Goal: Task Accomplishment & Management: Manage account settings

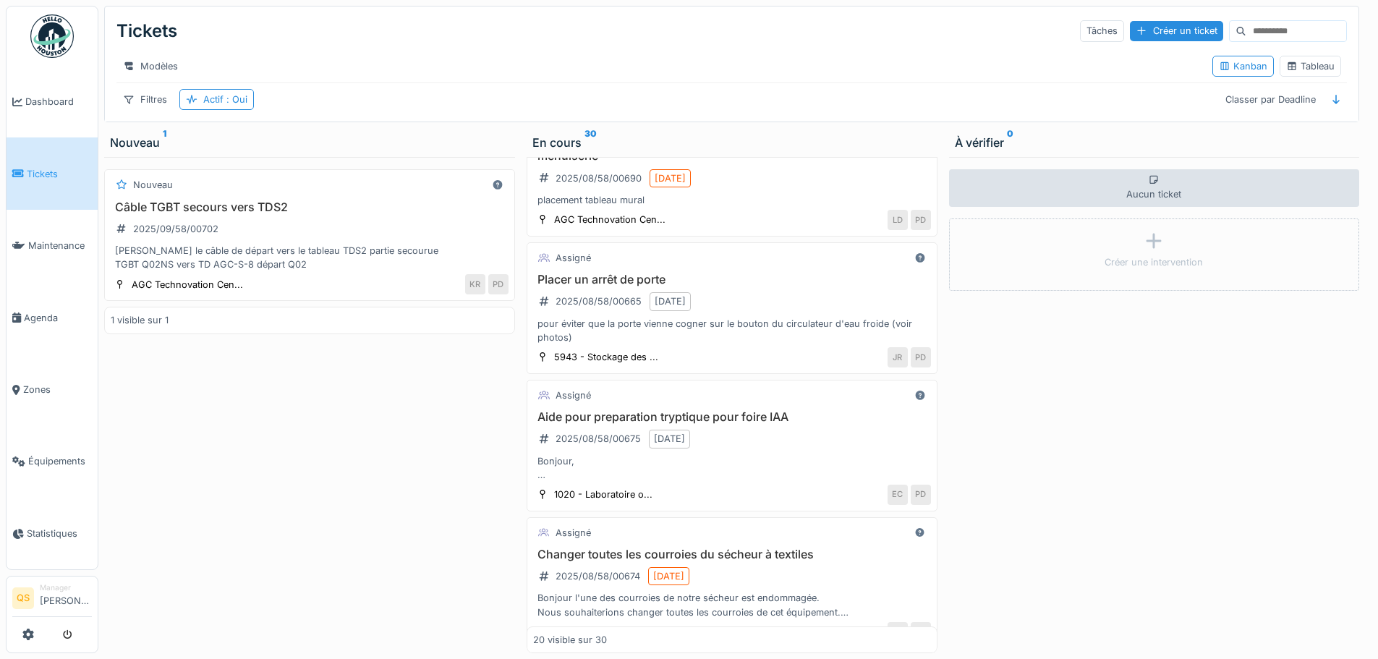
scroll to position [2296, 0]
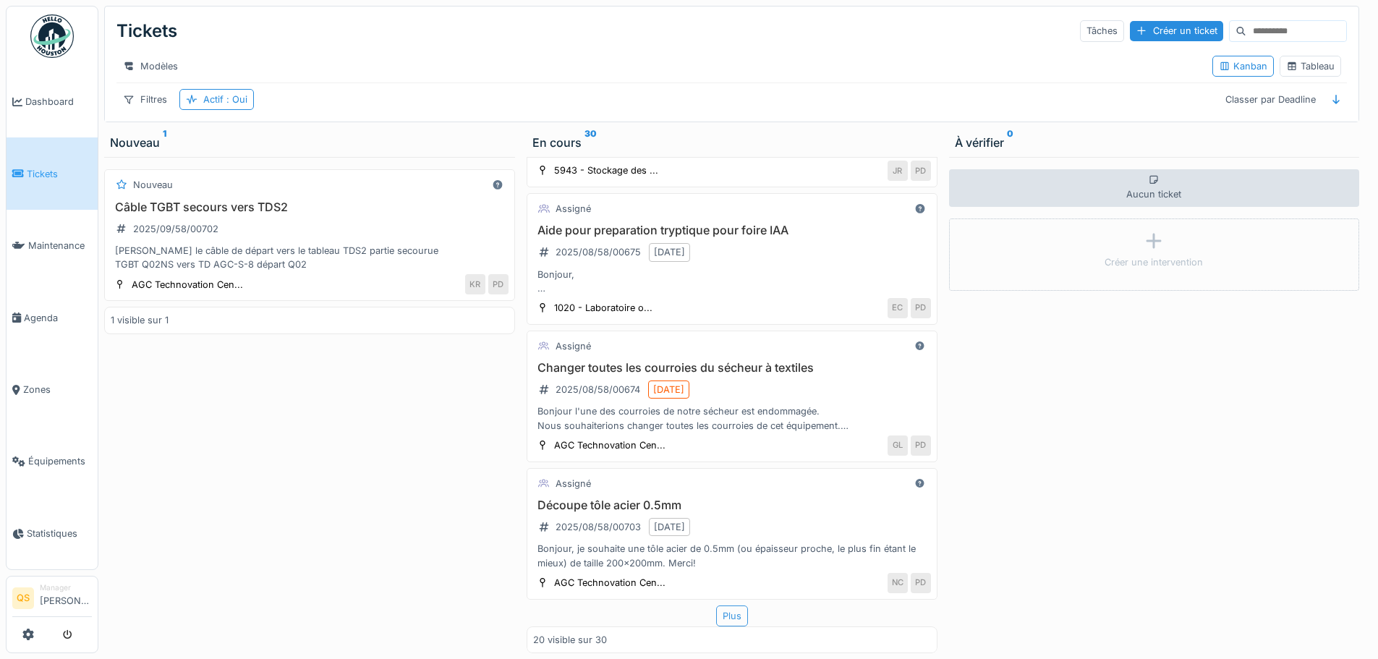
click at [723, 606] on div "Plus" at bounding box center [732, 616] width 32 height 21
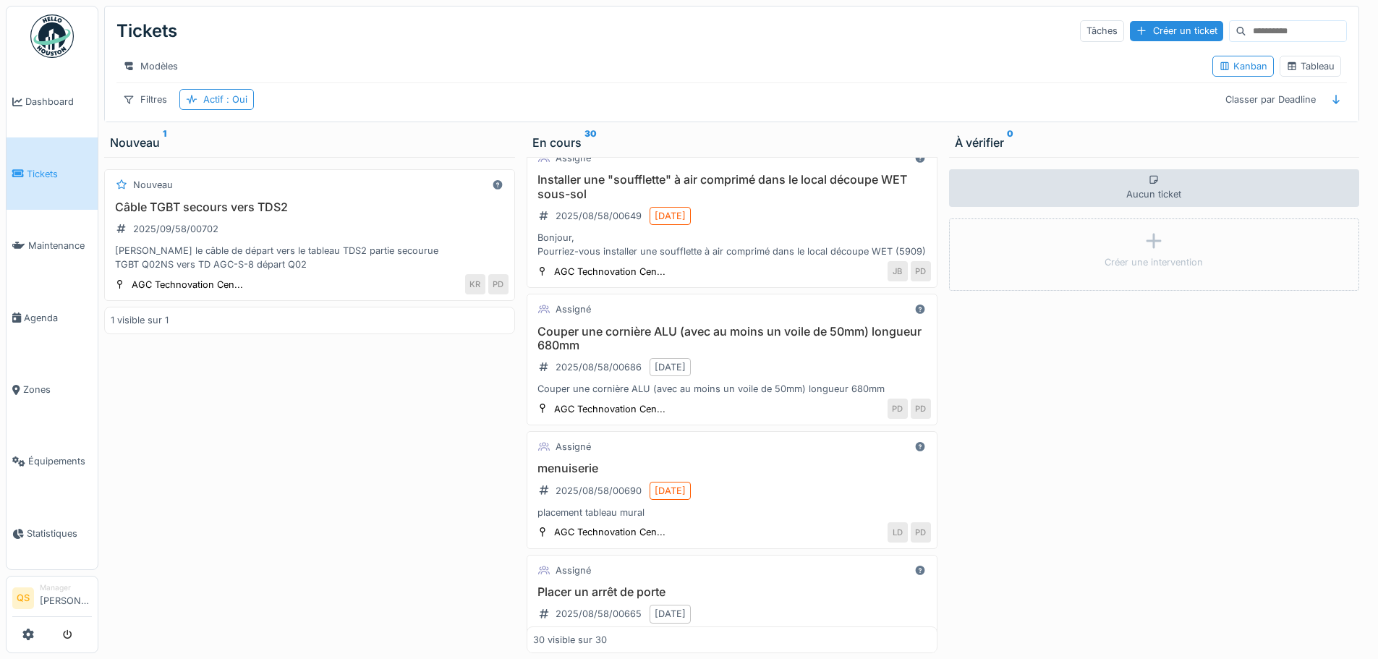
scroll to position [1771, 0]
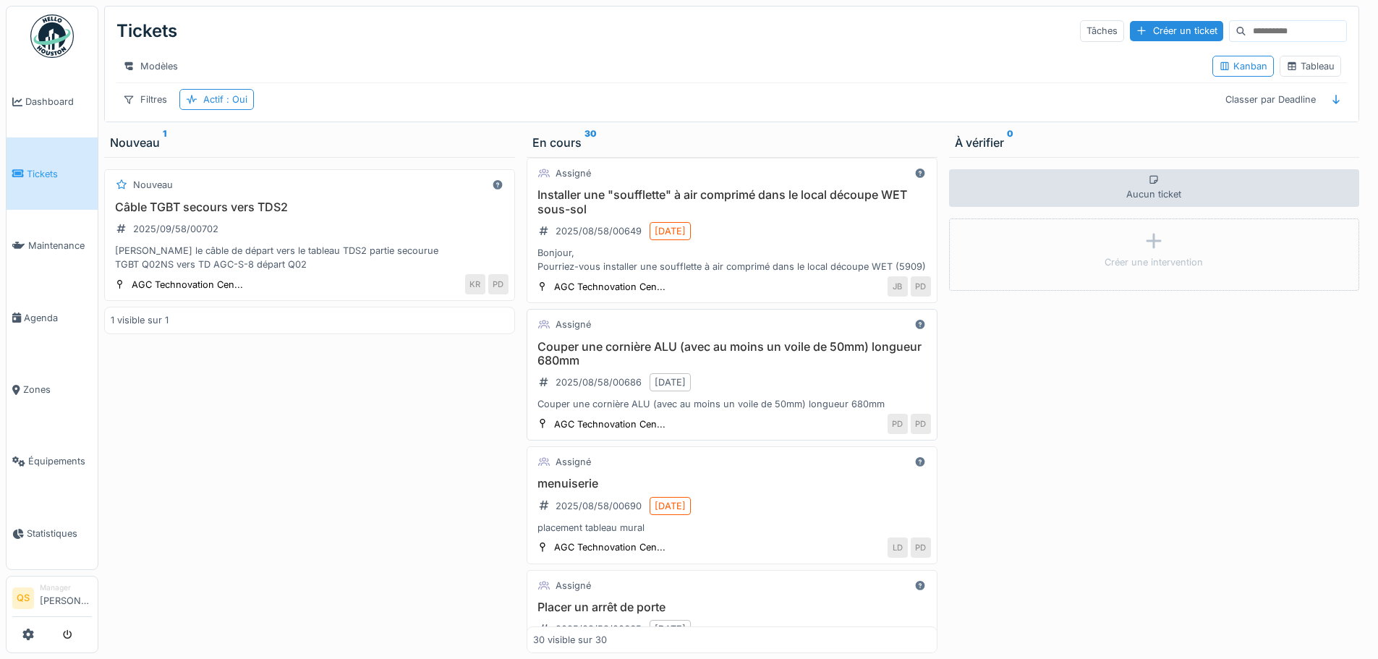
click at [735, 363] on h3 "Couper une cornière ALU (avec au moins un voile de 50mm) longueur 680mm" at bounding box center [732, 353] width 398 height 27
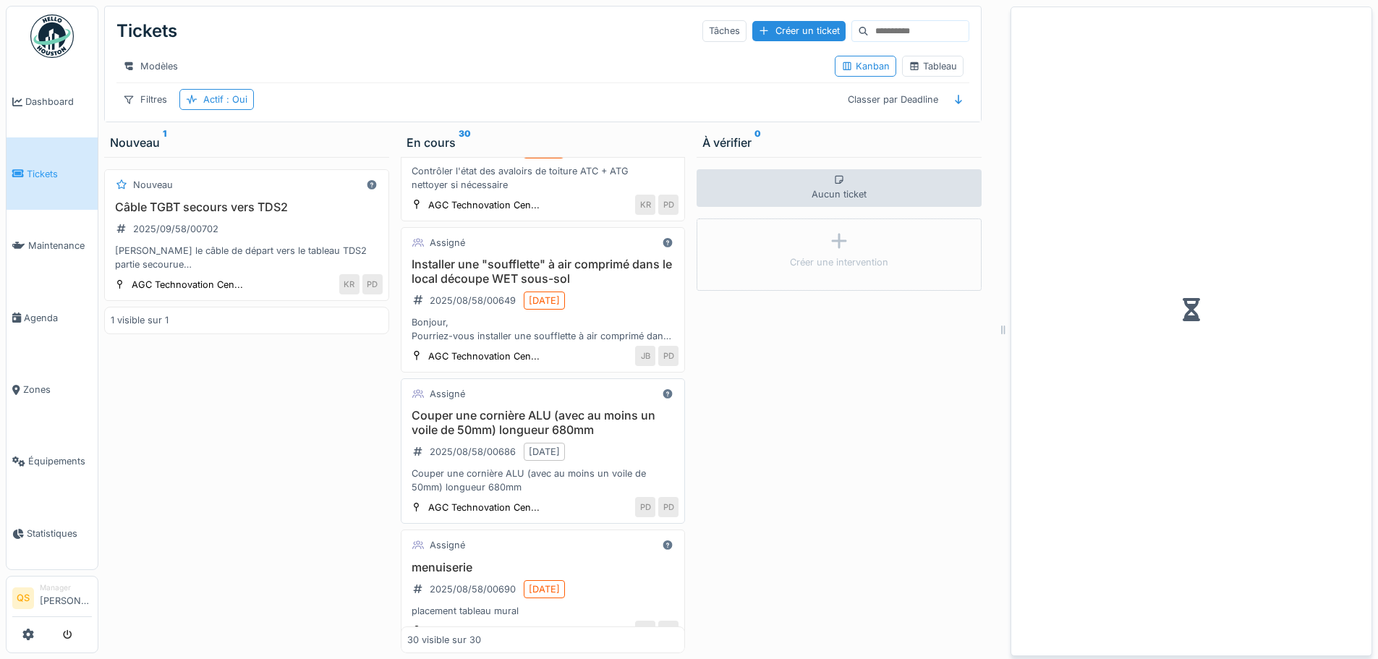
scroll to position [1854, 0]
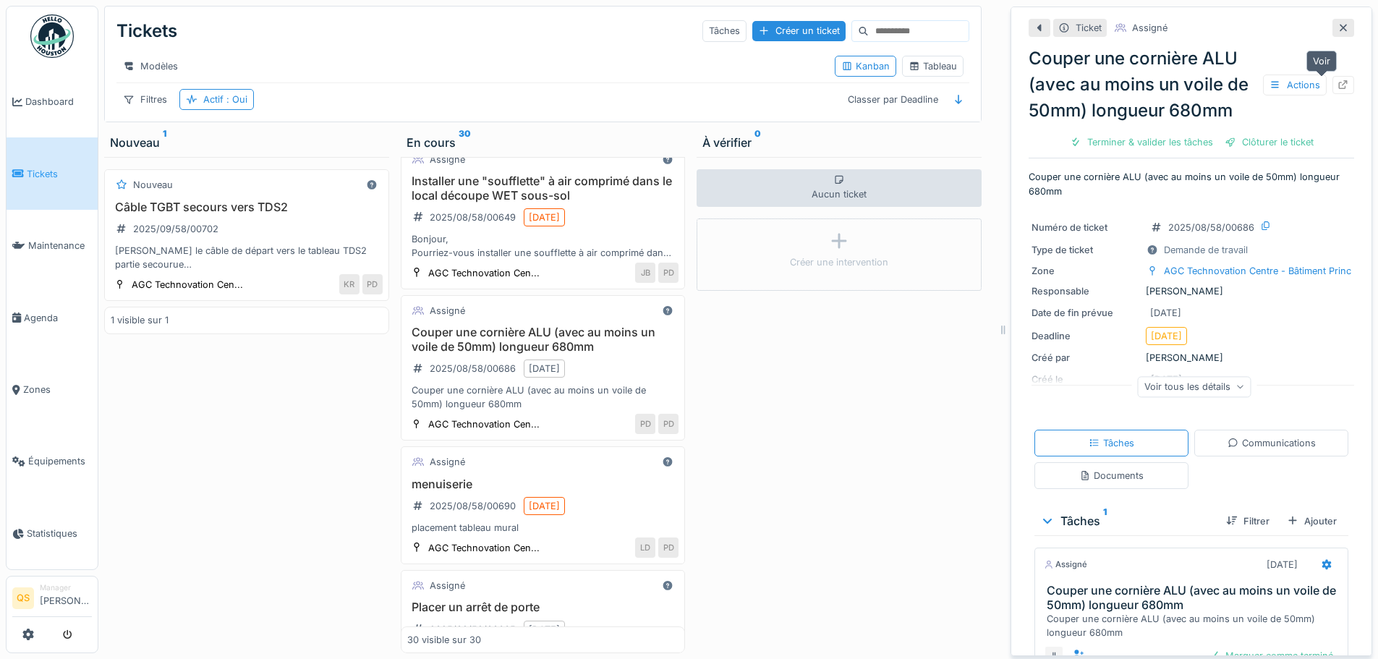
click at [1339, 80] on icon at bounding box center [1343, 84] width 9 height 9
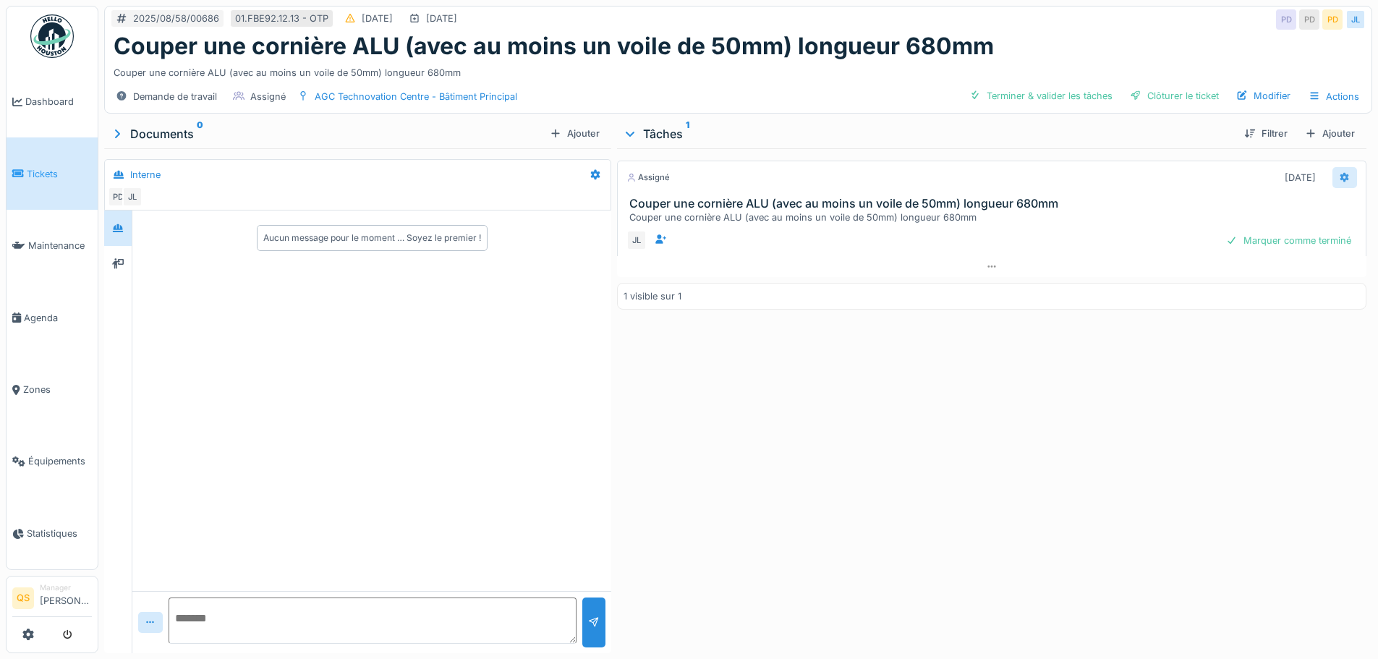
click at [1341, 175] on icon at bounding box center [1345, 177] width 9 height 10
click at [1251, 253] on div "Modifier" at bounding box center [1261, 253] width 140 height 22
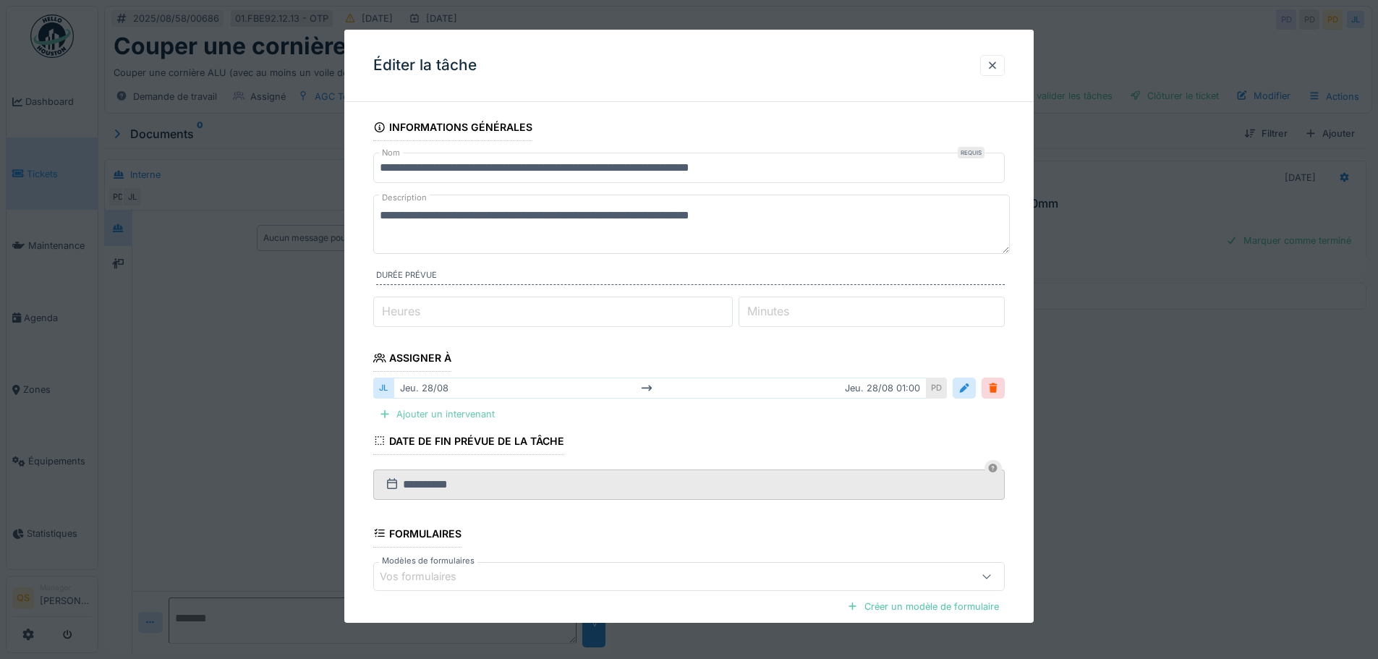
click at [456, 414] on div "Ajouter un intervenant" at bounding box center [436, 414] width 127 height 20
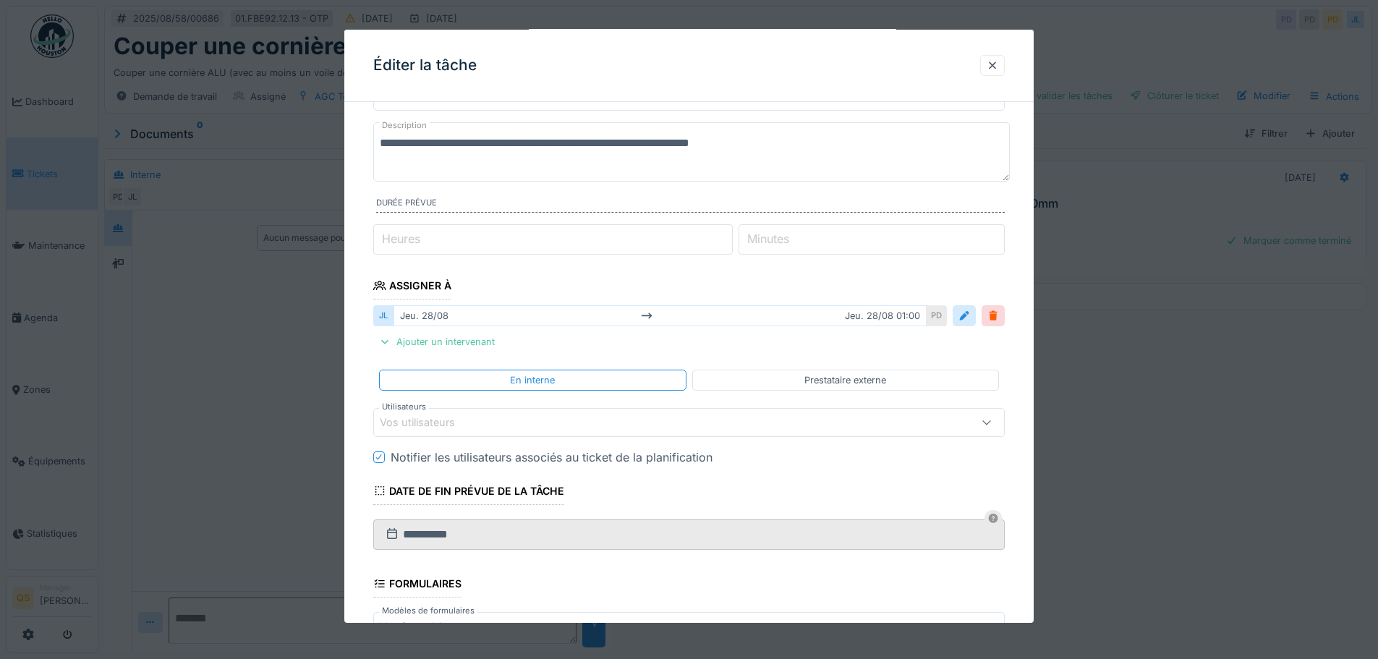
click at [436, 423] on div "Vos utilisateurs" at bounding box center [428, 423] width 96 height 16
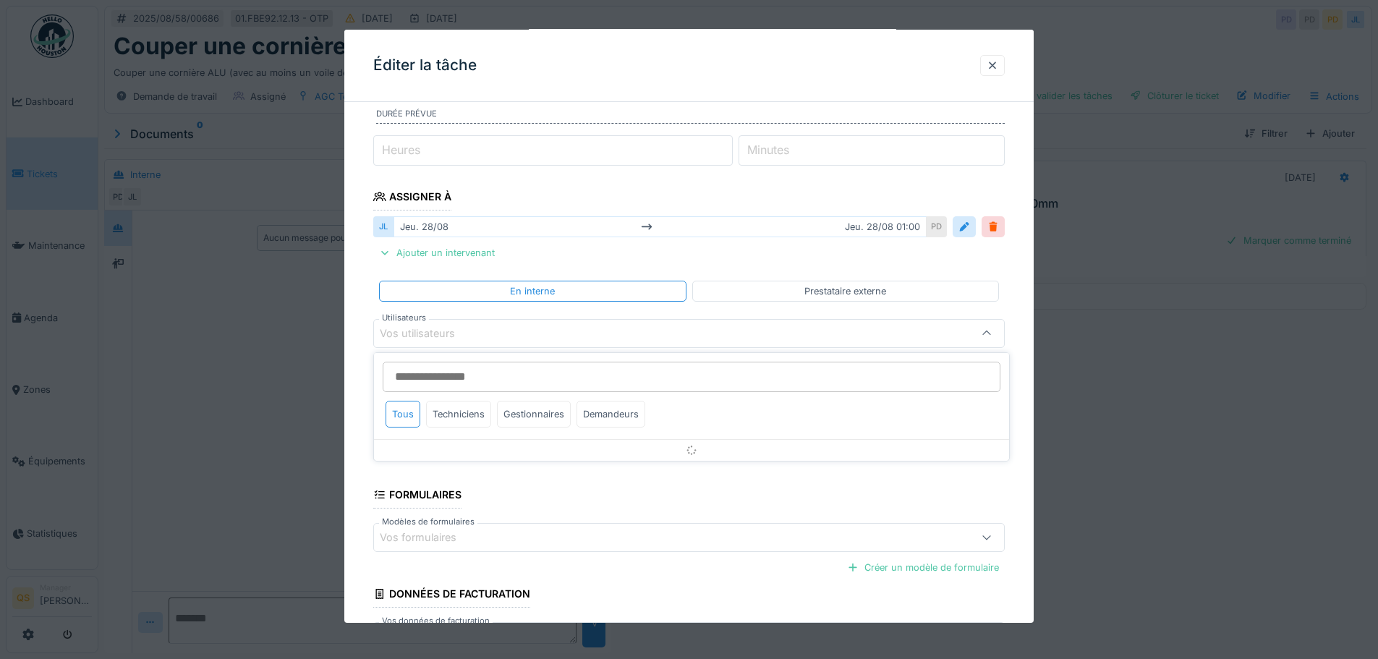
scroll to position [169, 0]
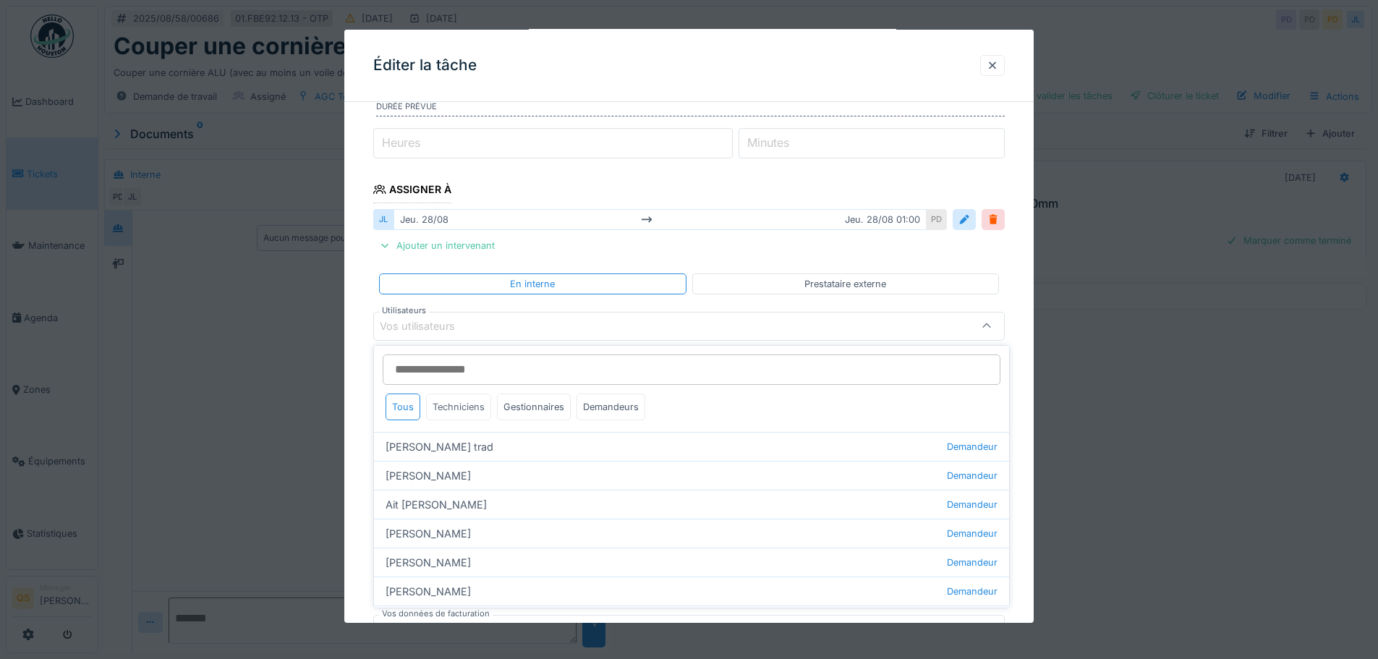
click at [451, 404] on div "Techniciens" at bounding box center [458, 407] width 65 height 27
click at [452, 408] on div "Techniciens" at bounding box center [458, 407] width 65 height 27
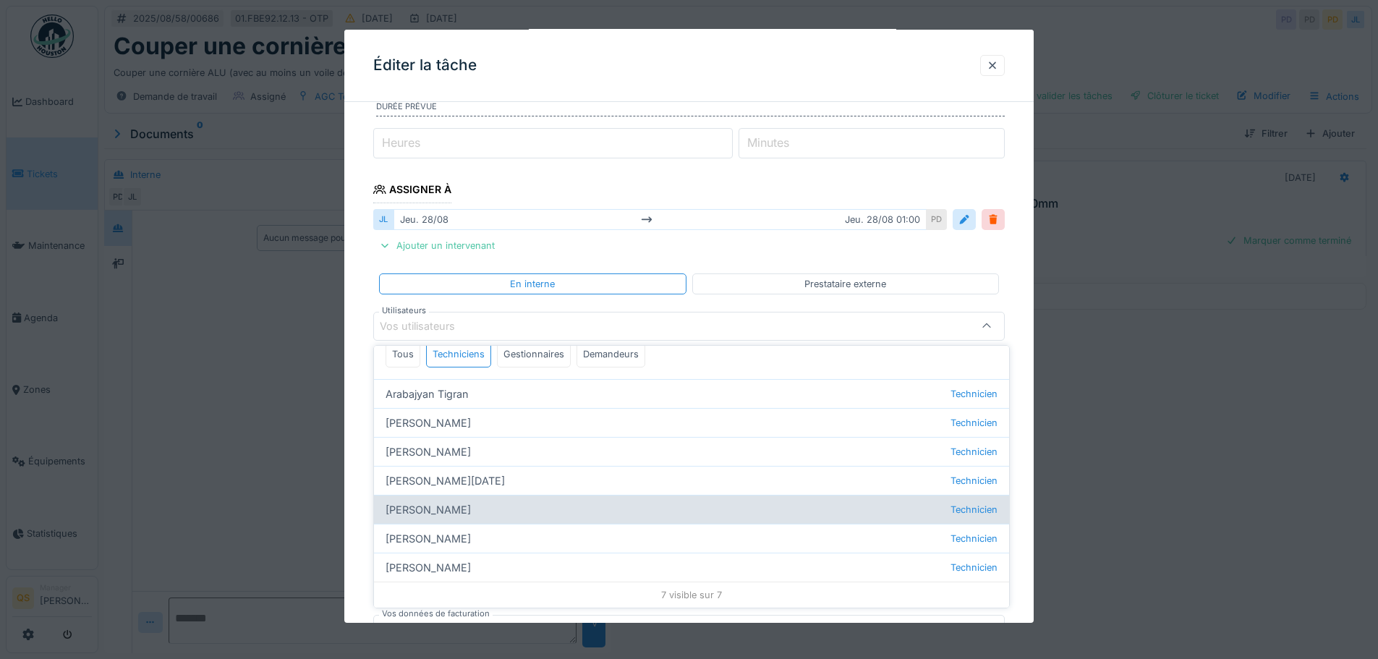
click at [473, 507] on div "Jérémie Pellichero Technicien" at bounding box center [691, 509] width 635 height 29
type input "****"
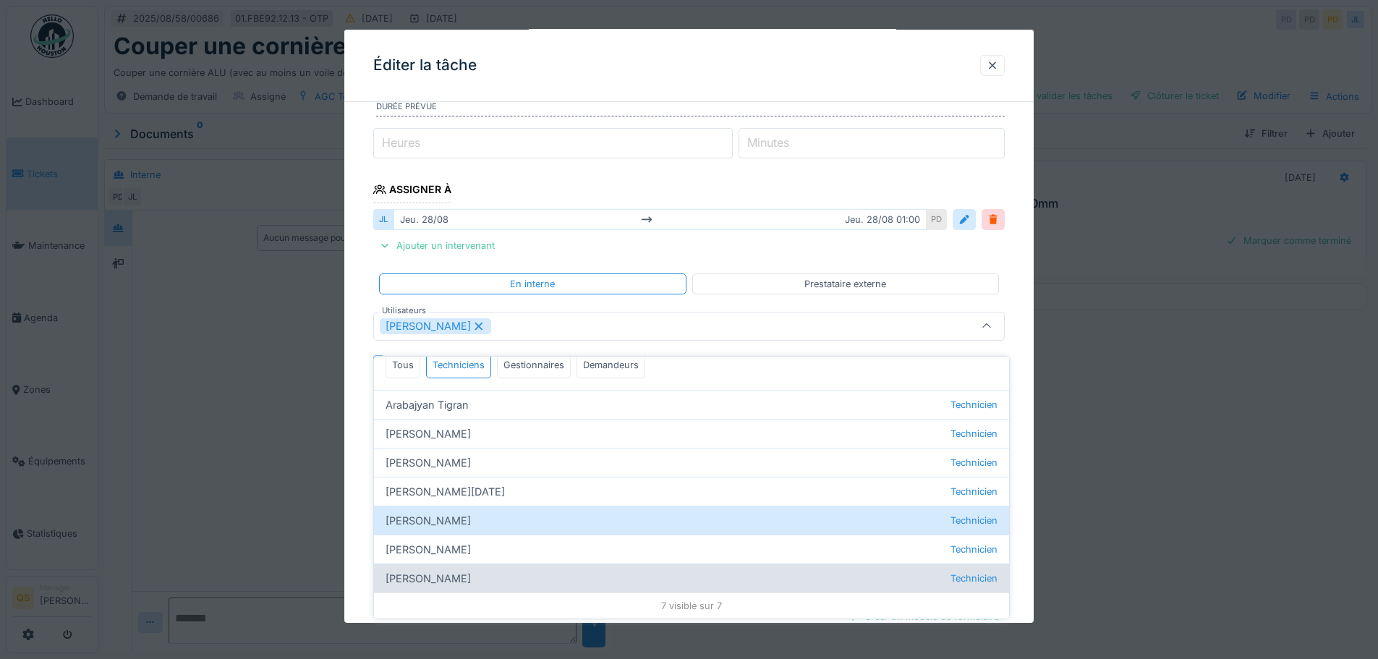
scroll to position [11, 0]
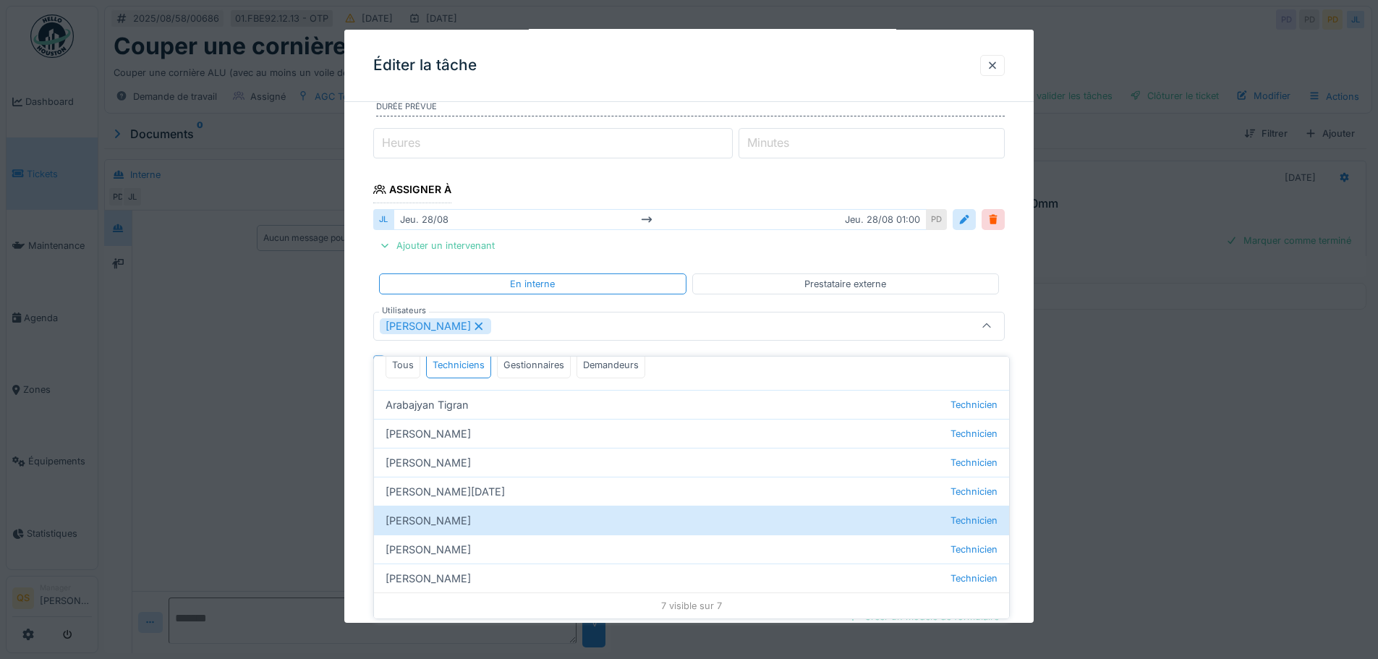
click at [1024, 321] on div "**********" at bounding box center [689, 364] width 690 height 838
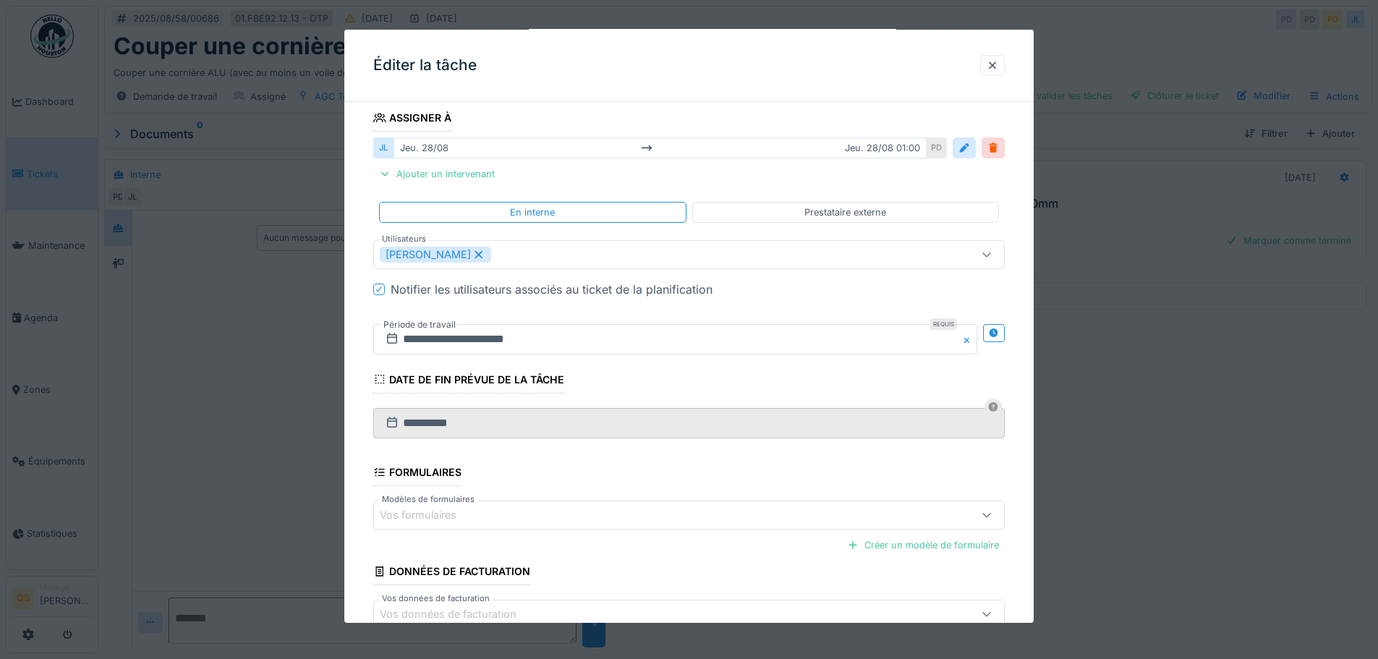
scroll to position [329, 0]
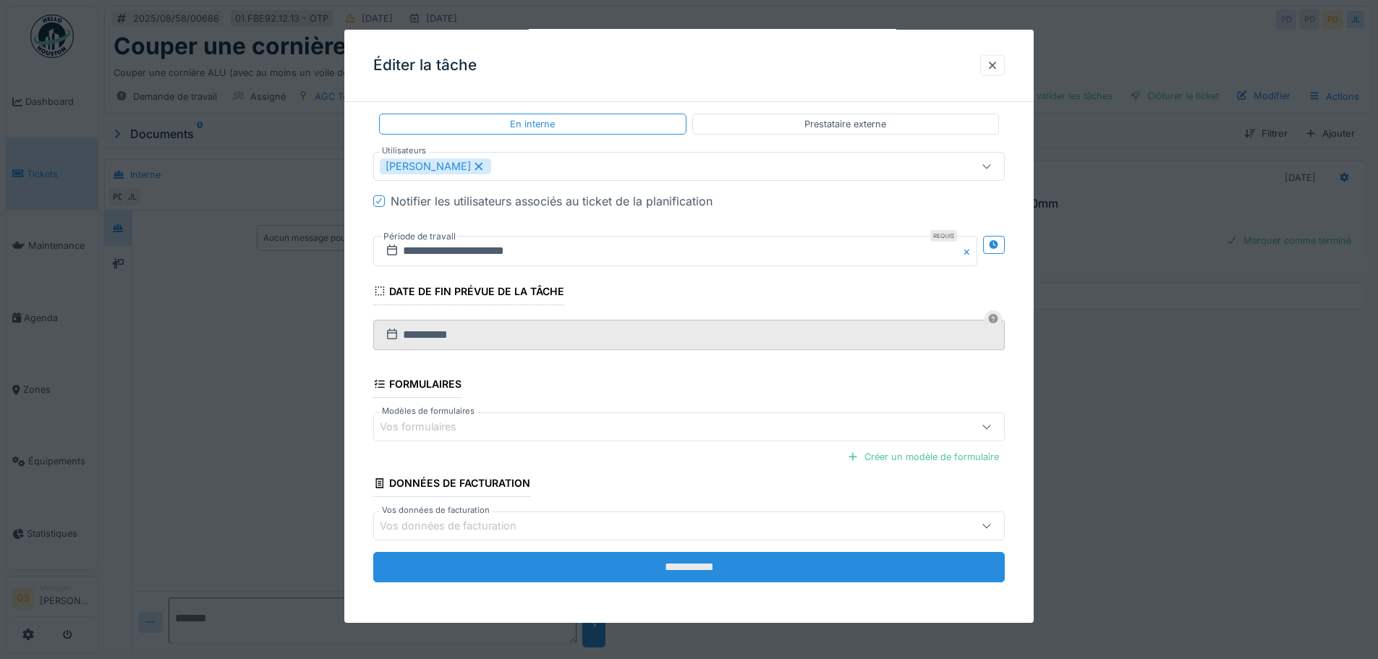
click at [603, 566] on input "**********" at bounding box center [689, 567] width 632 height 30
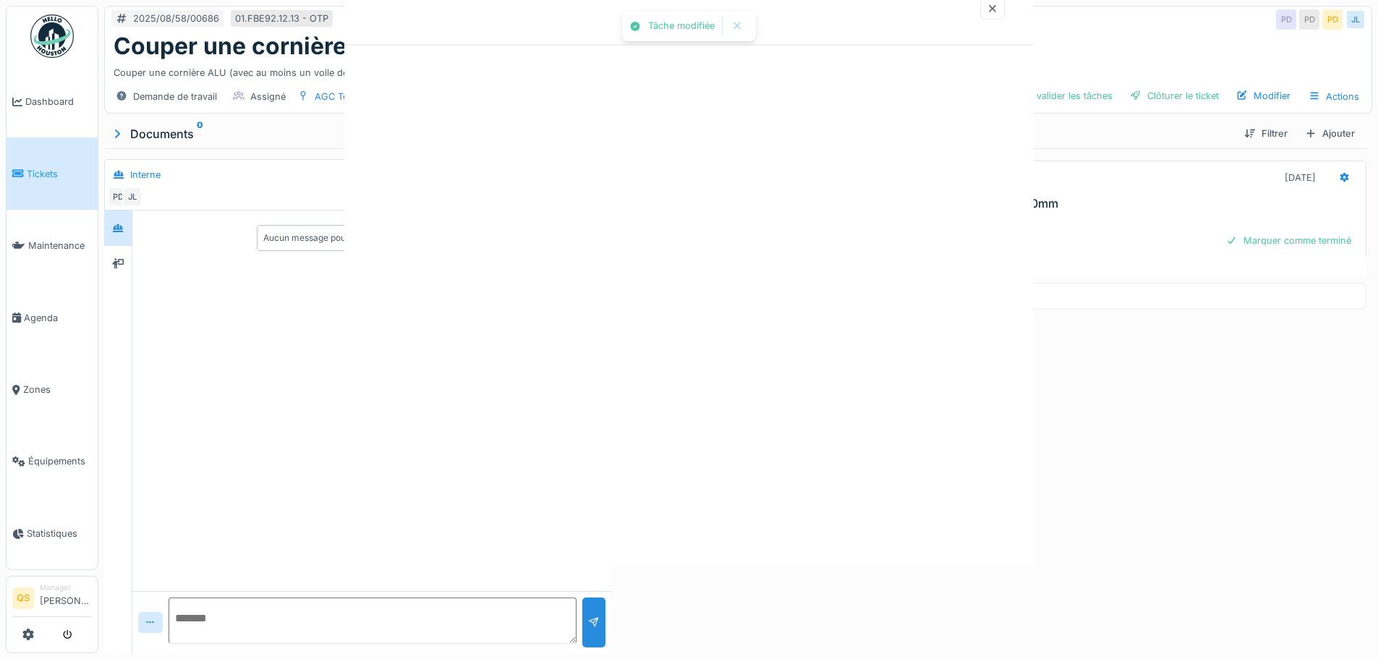
scroll to position [0, 0]
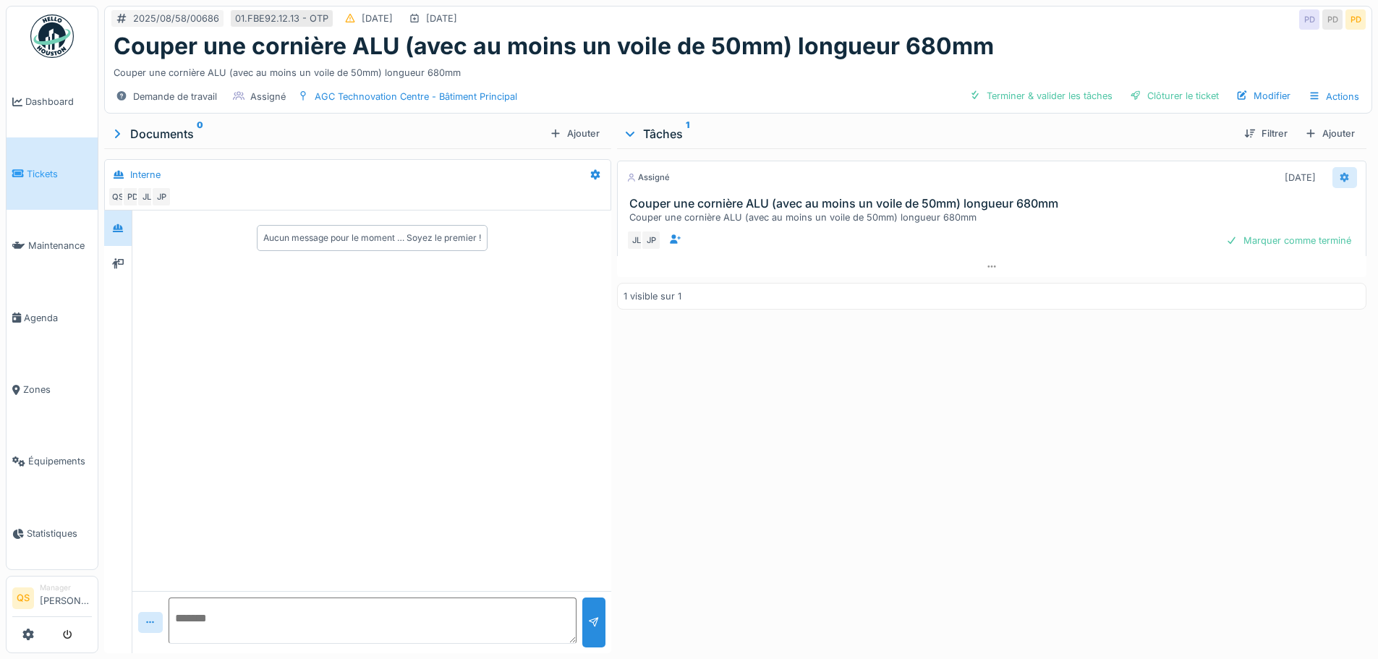
click at [1333, 167] on div at bounding box center [1345, 177] width 25 height 21
click at [1226, 287] on div "Supprimer" at bounding box center [1261, 295] width 140 height 22
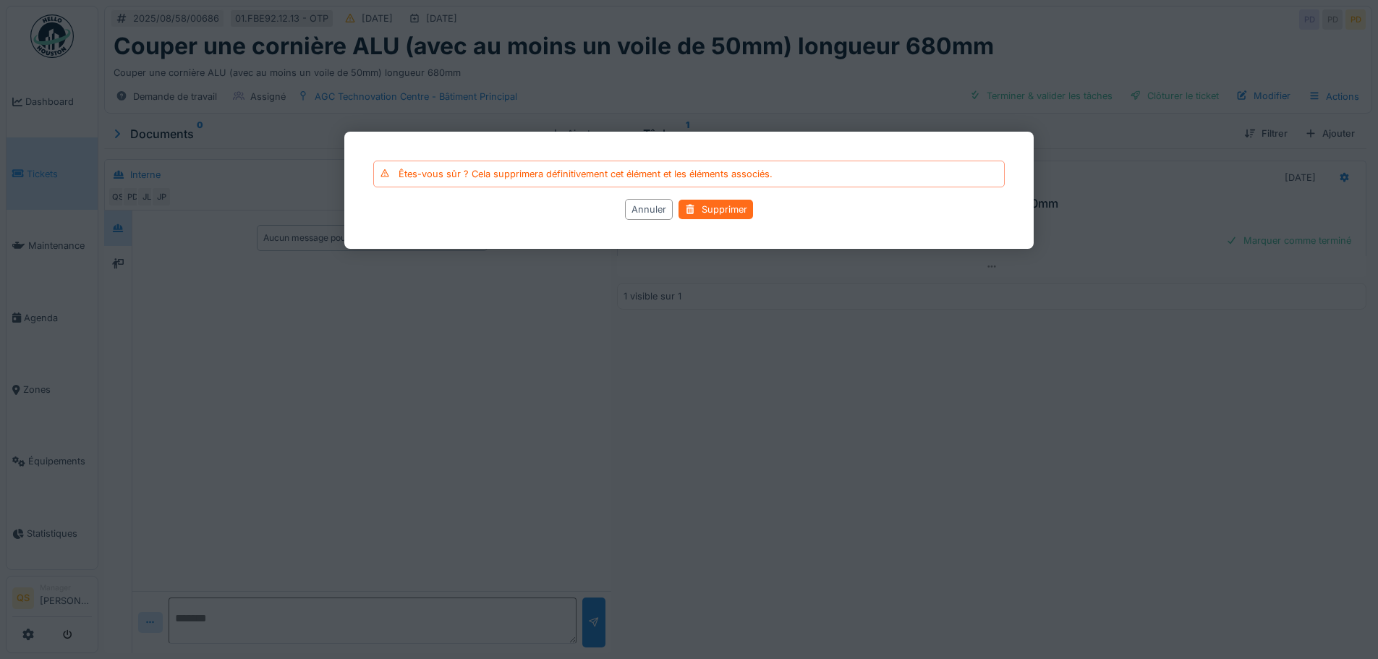
click at [702, 211] on div "Supprimer" at bounding box center [716, 210] width 75 height 20
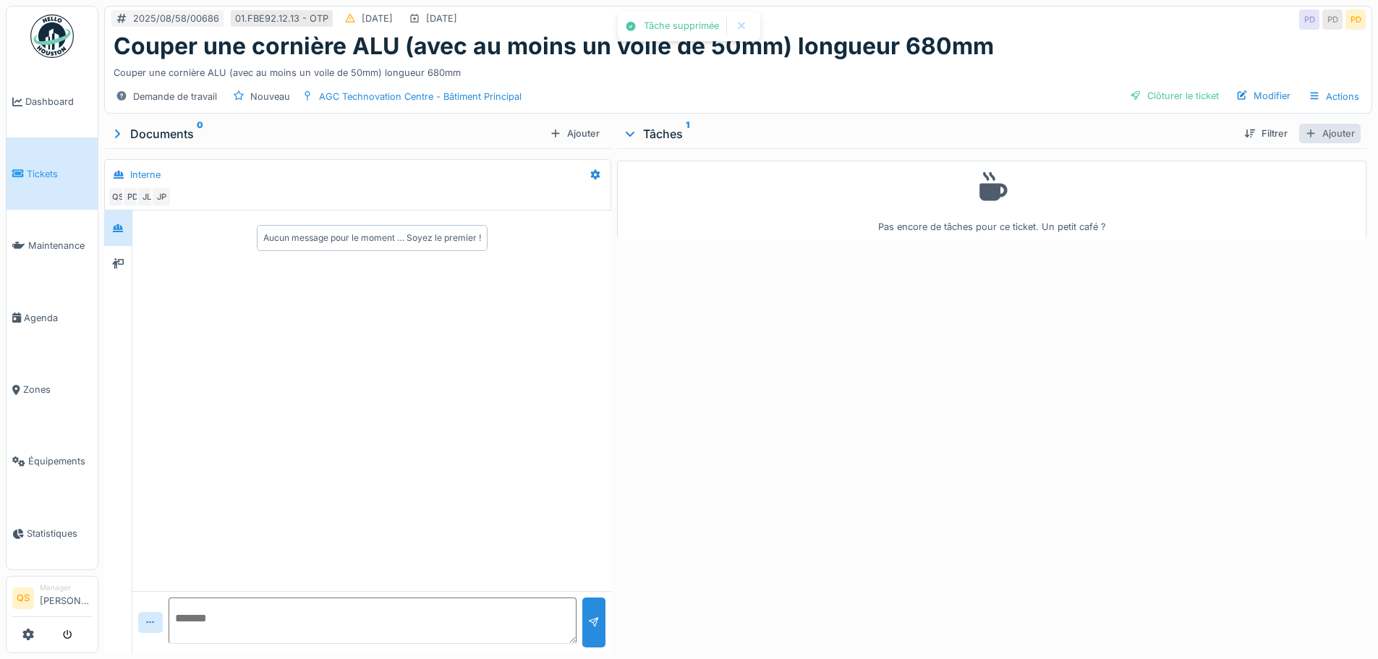
click at [1318, 124] on div "Ajouter" at bounding box center [1331, 134] width 62 height 20
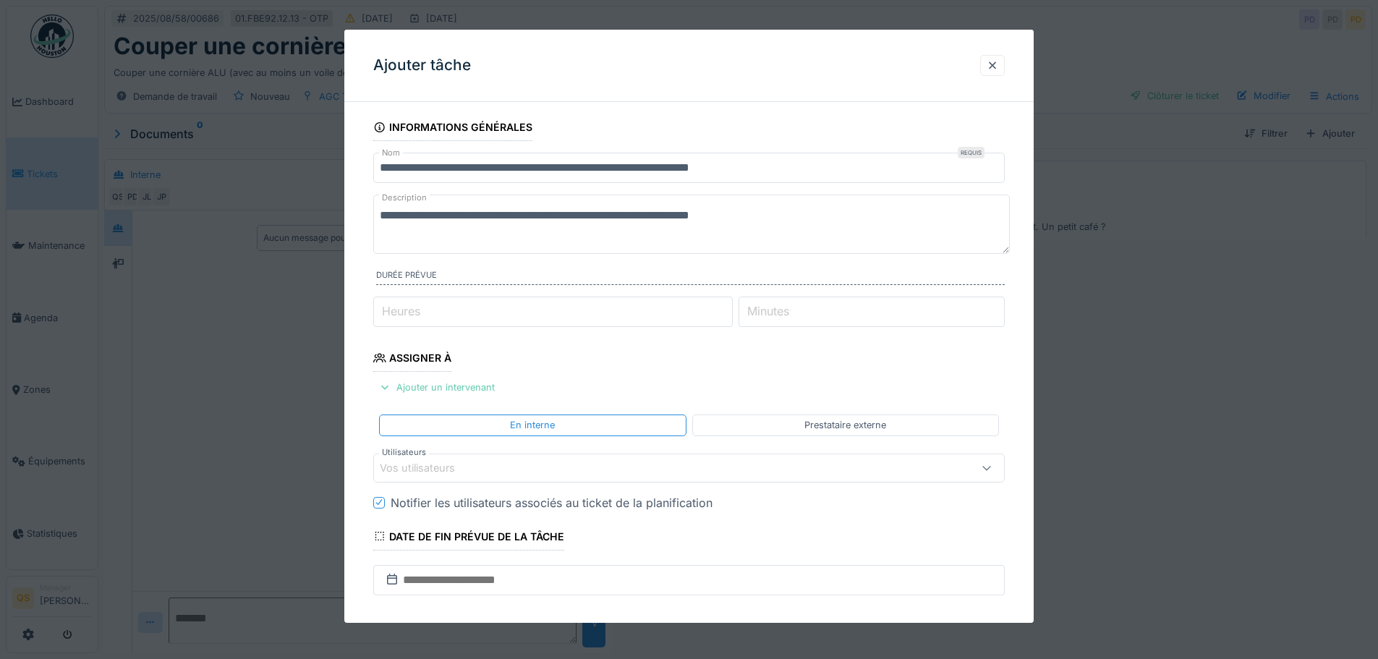
click at [441, 388] on div "Ajouter un intervenant" at bounding box center [436, 388] width 127 height 20
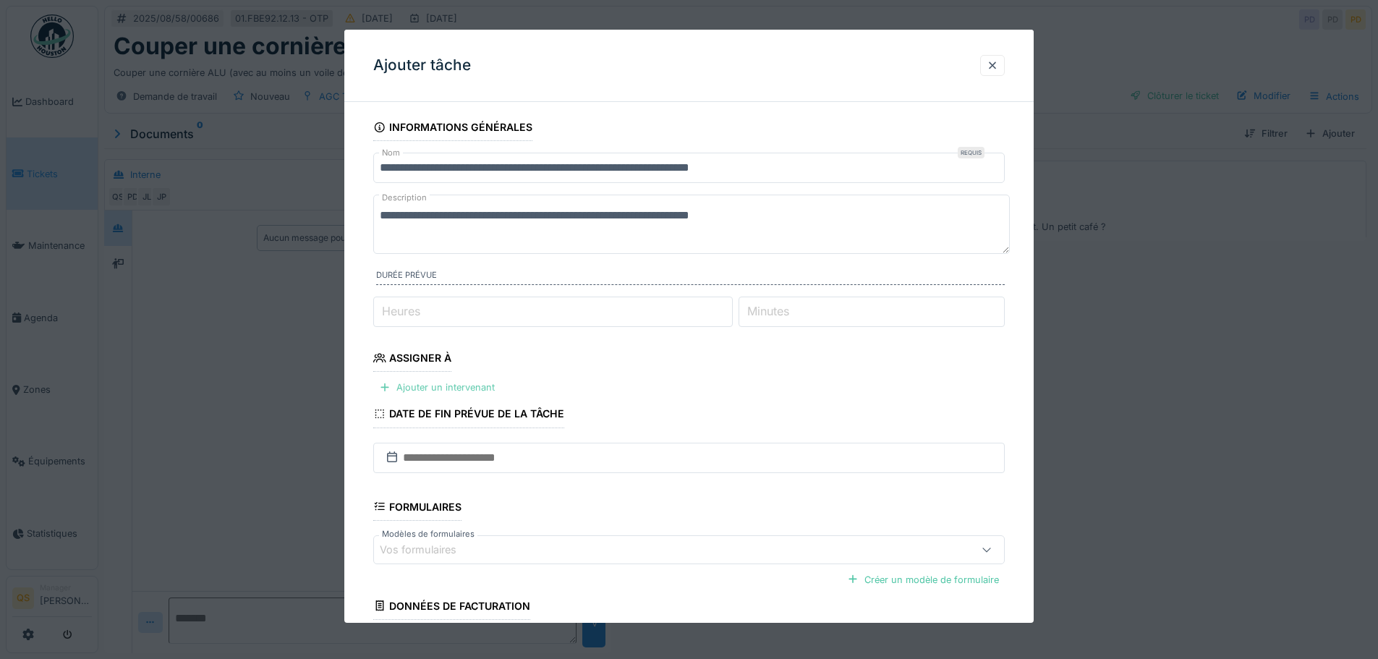
click at [454, 389] on div "Ajouter un intervenant" at bounding box center [436, 388] width 127 height 20
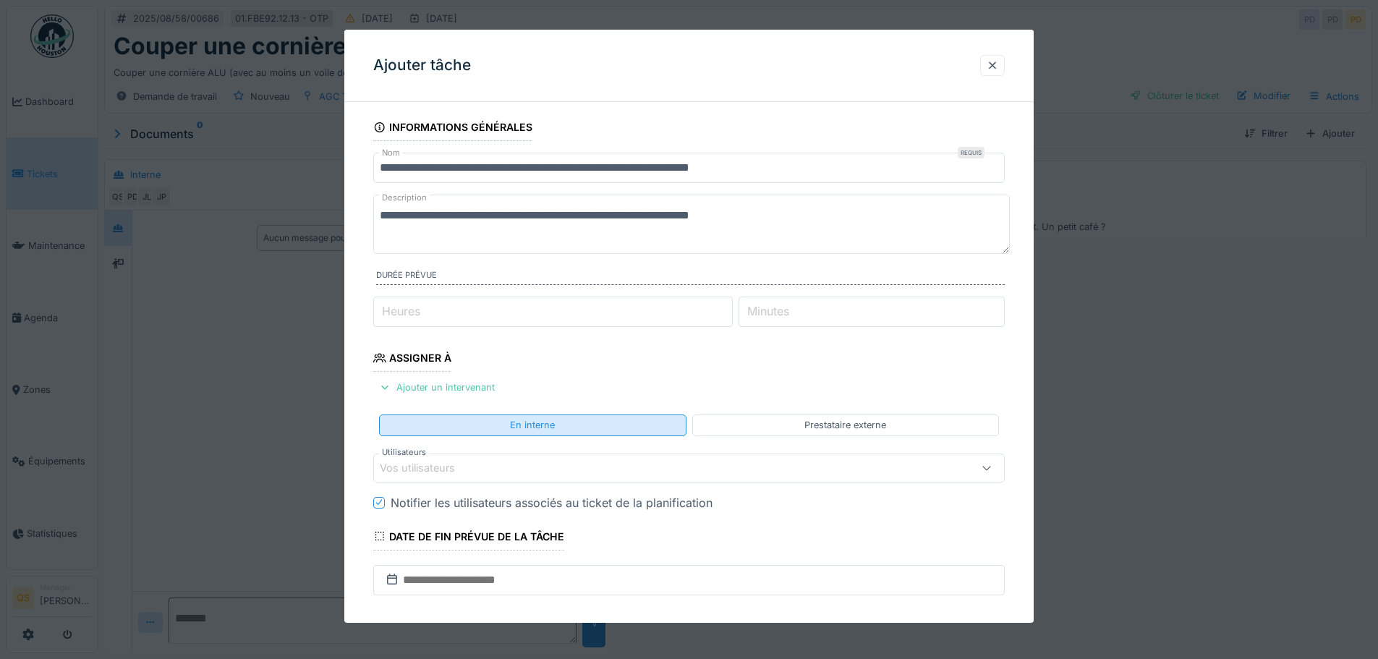
click at [516, 427] on div "En interne" at bounding box center [532, 425] width 45 height 14
click at [442, 467] on div "Vos utilisateurs" at bounding box center [428, 468] width 96 height 16
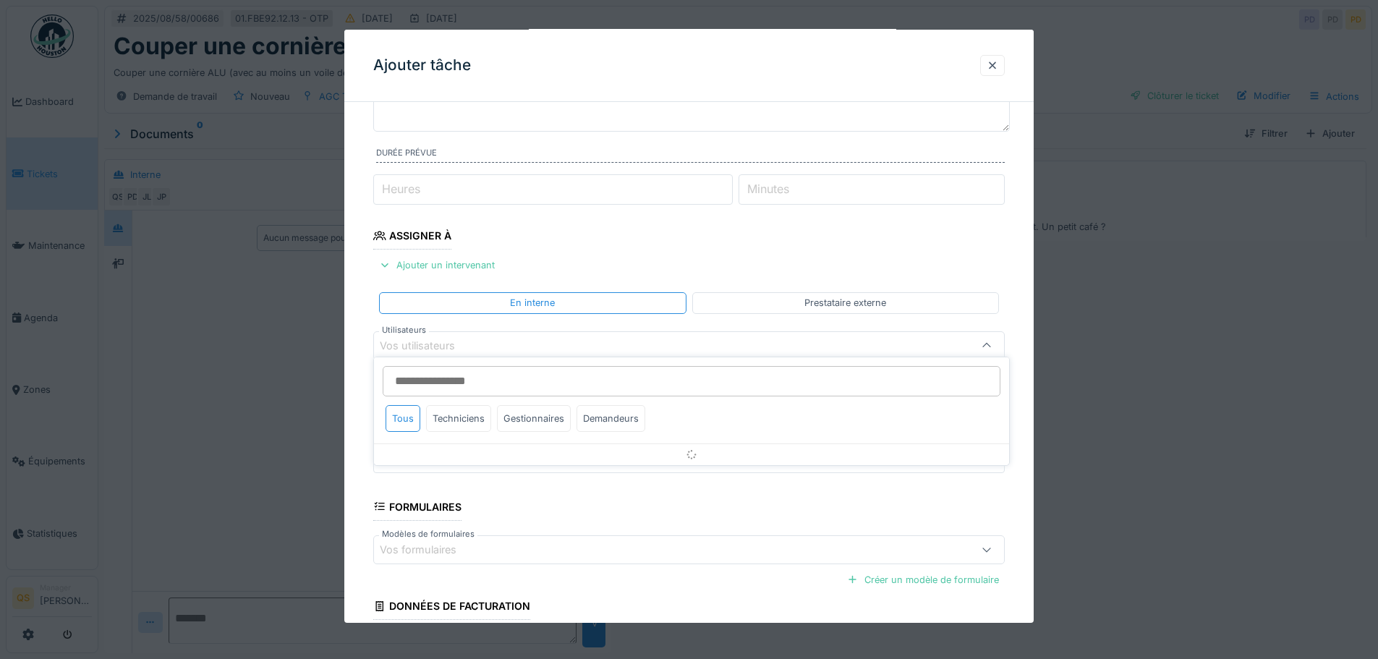
scroll to position [142, 0]
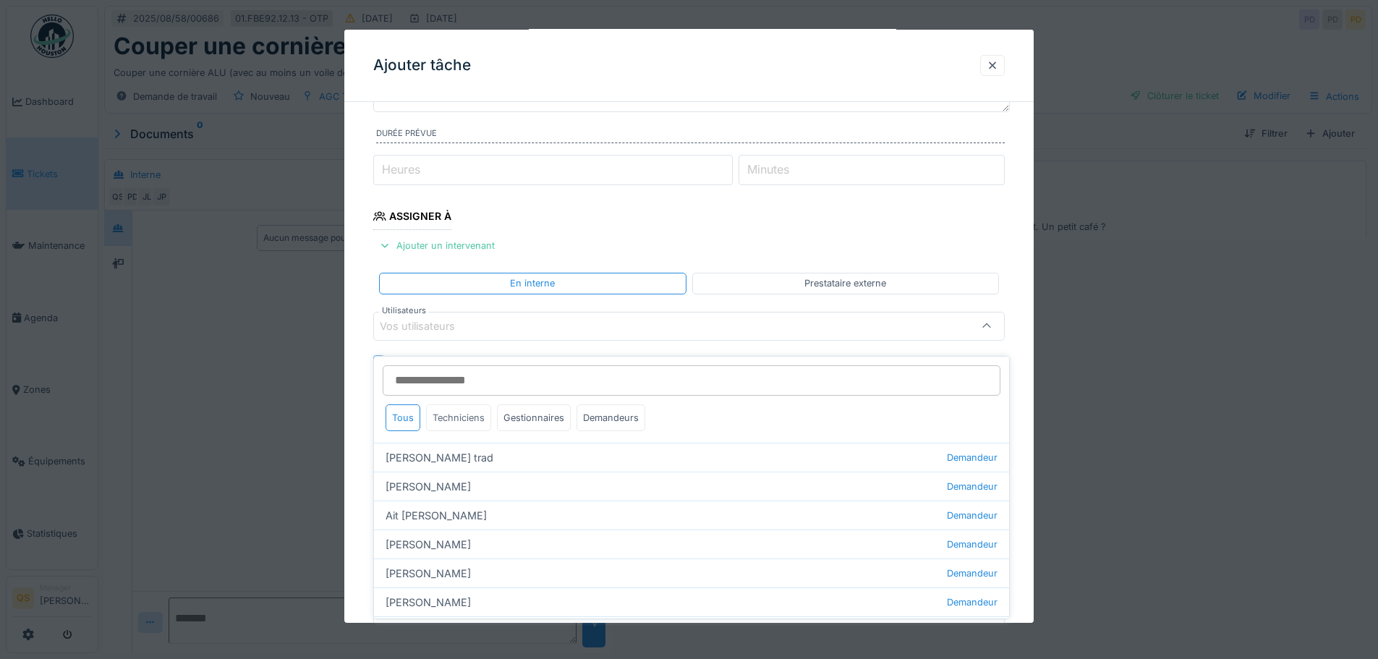
click at [446, 413] on div "Techniciens" at bounding box center [458, 417] width 65 height 27
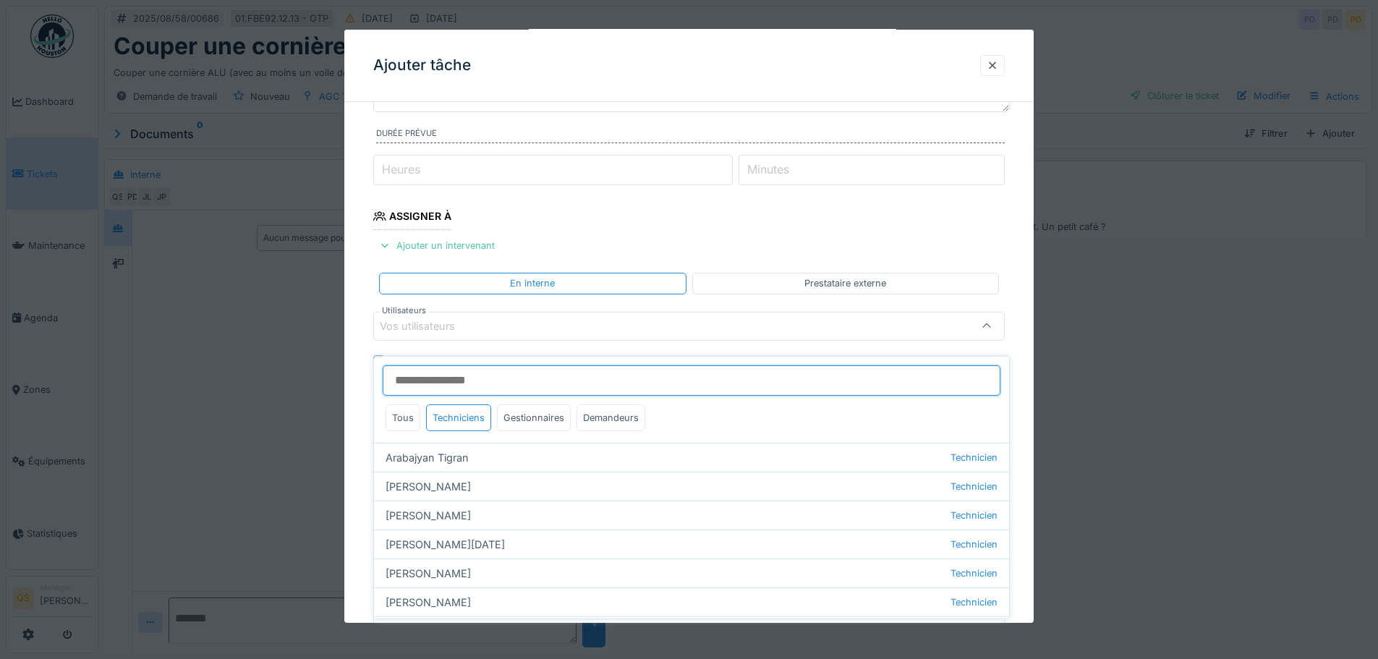
scroll to position [53, 0]
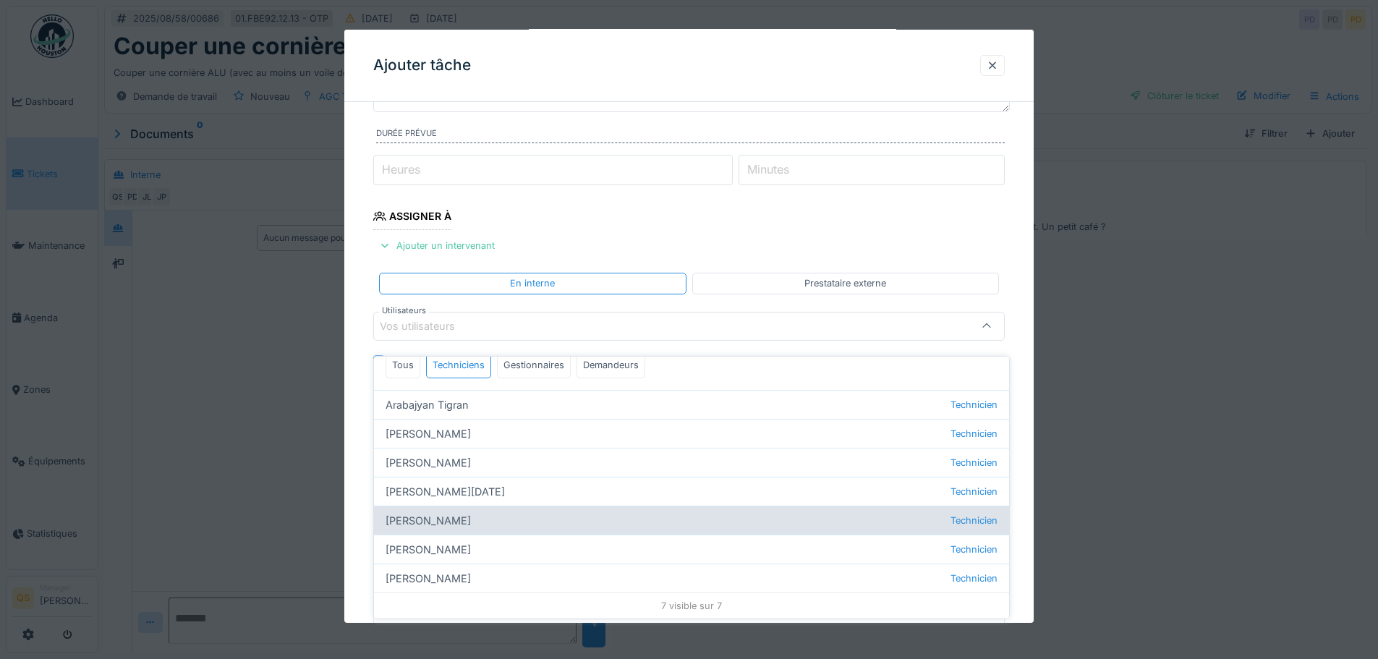
click at [450, 511] on div "Jérémie Pellichero Technicien" at bounding box center [691, 520] width 635 height 29
type input "****"
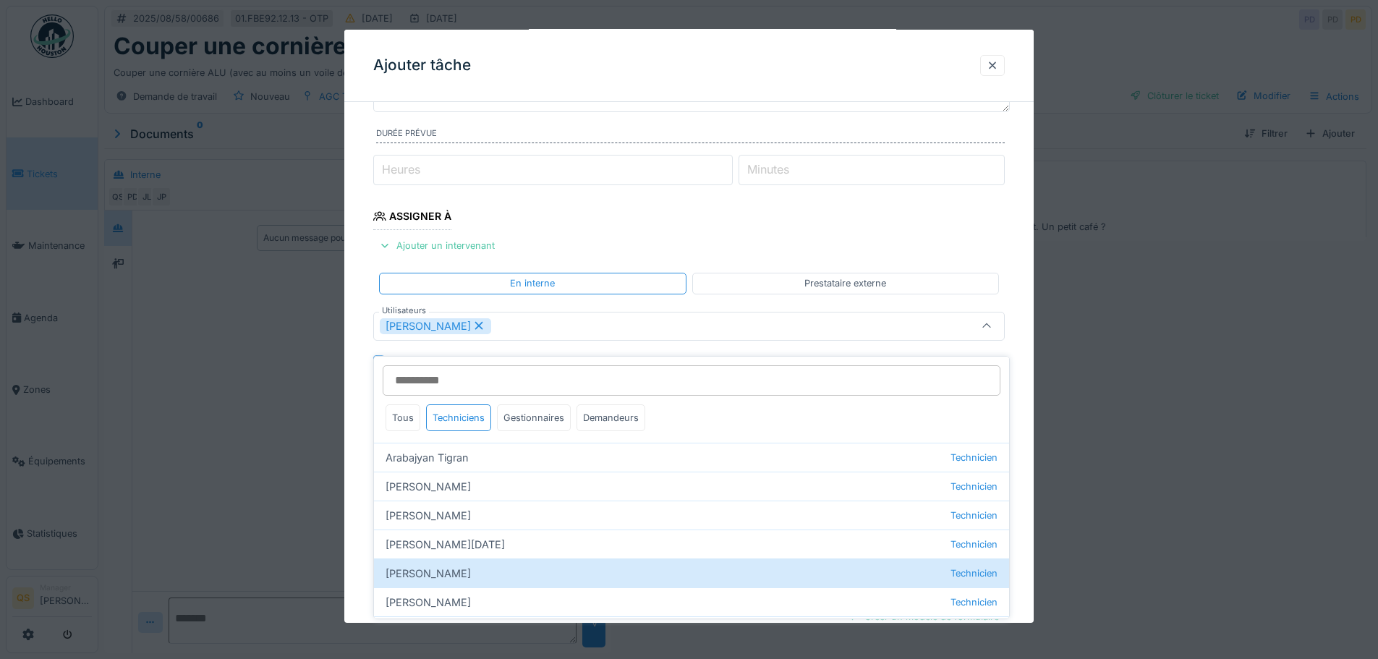
click at [357, 463] on div "**********" at bounding box center [689, 377] width 690 height 811
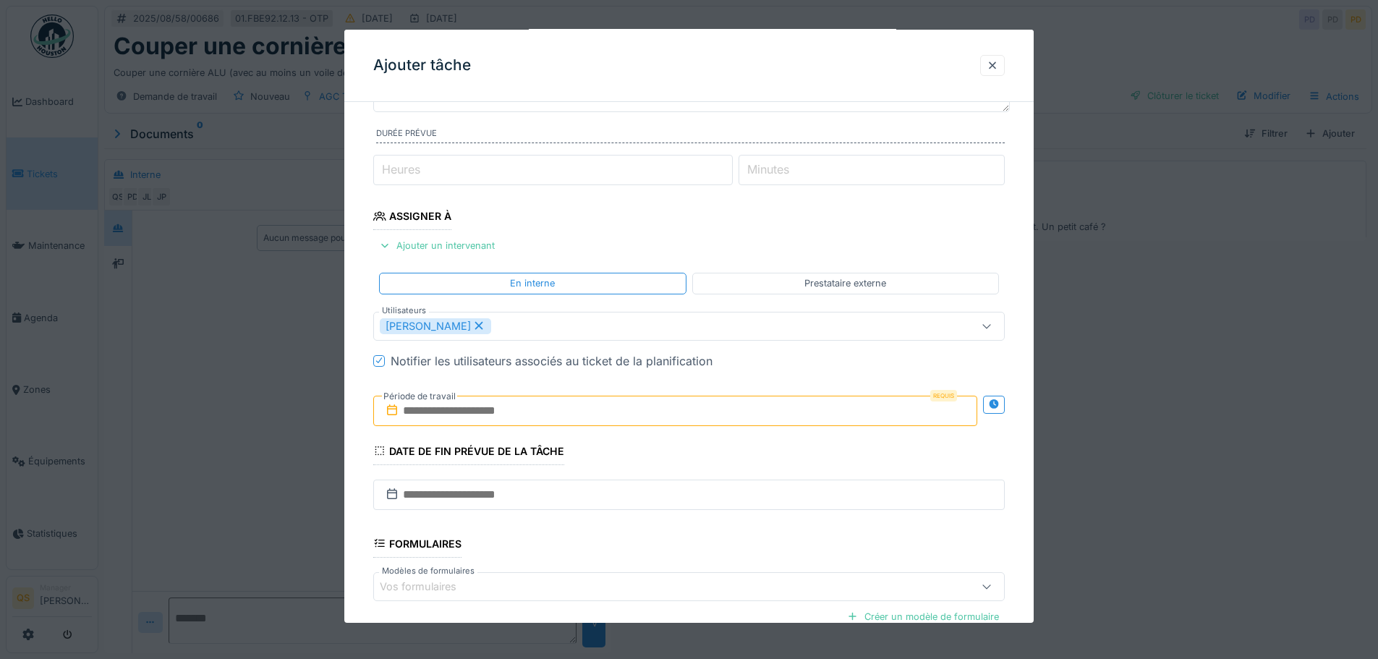
scroll to position [287, 0]
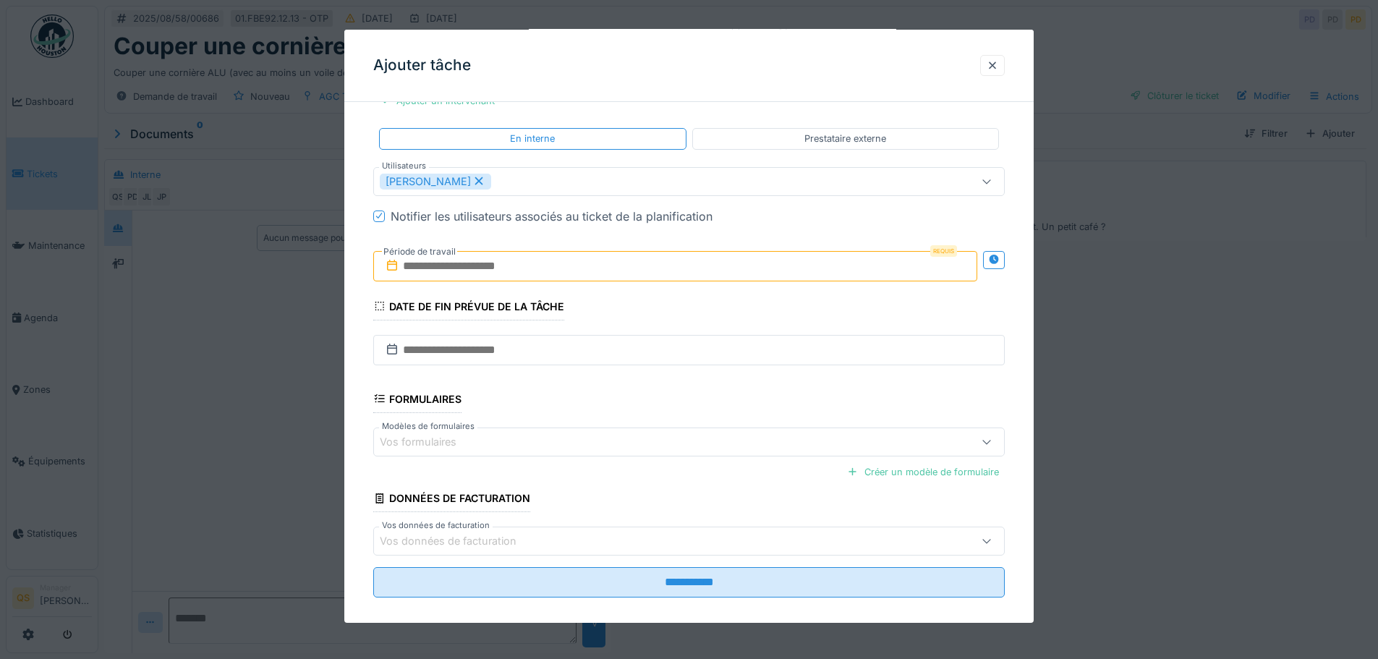
click at [543, 266] on input "text" at bounding box center [675, 266] width 604 height 30
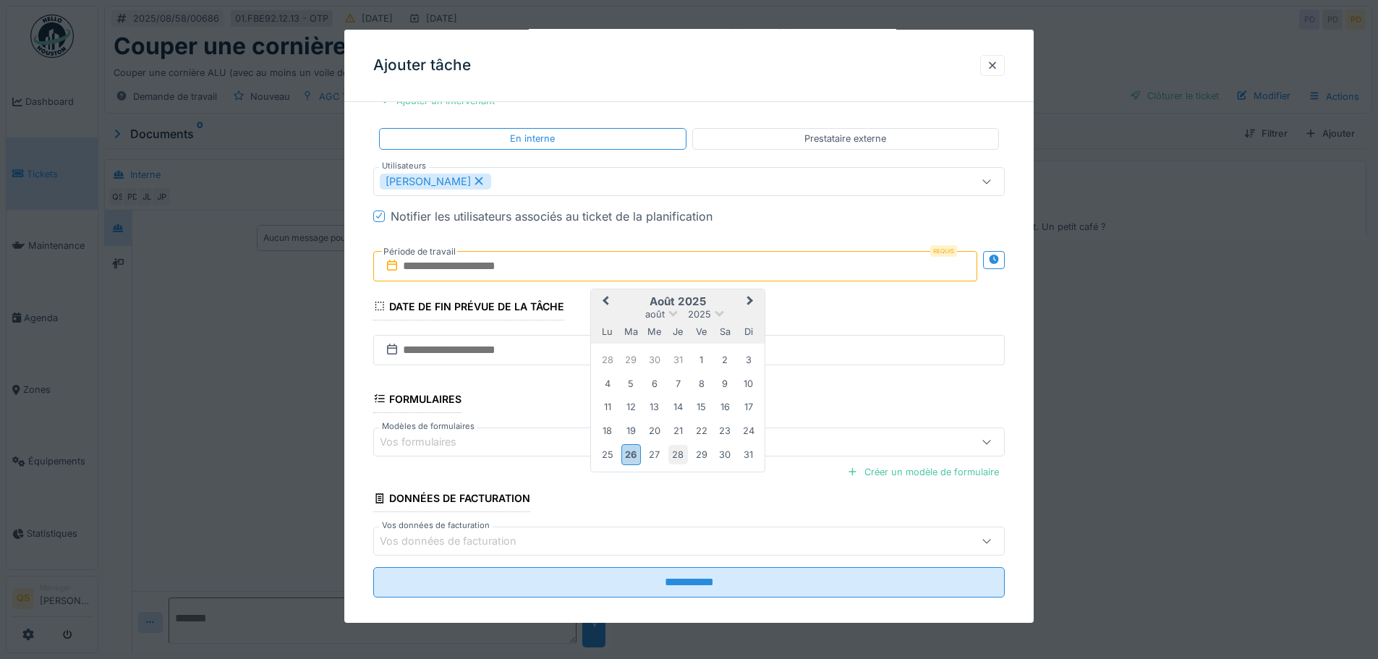
click at [678, 453] on div "28" at bounding box center [679, 455] width 20 height 20
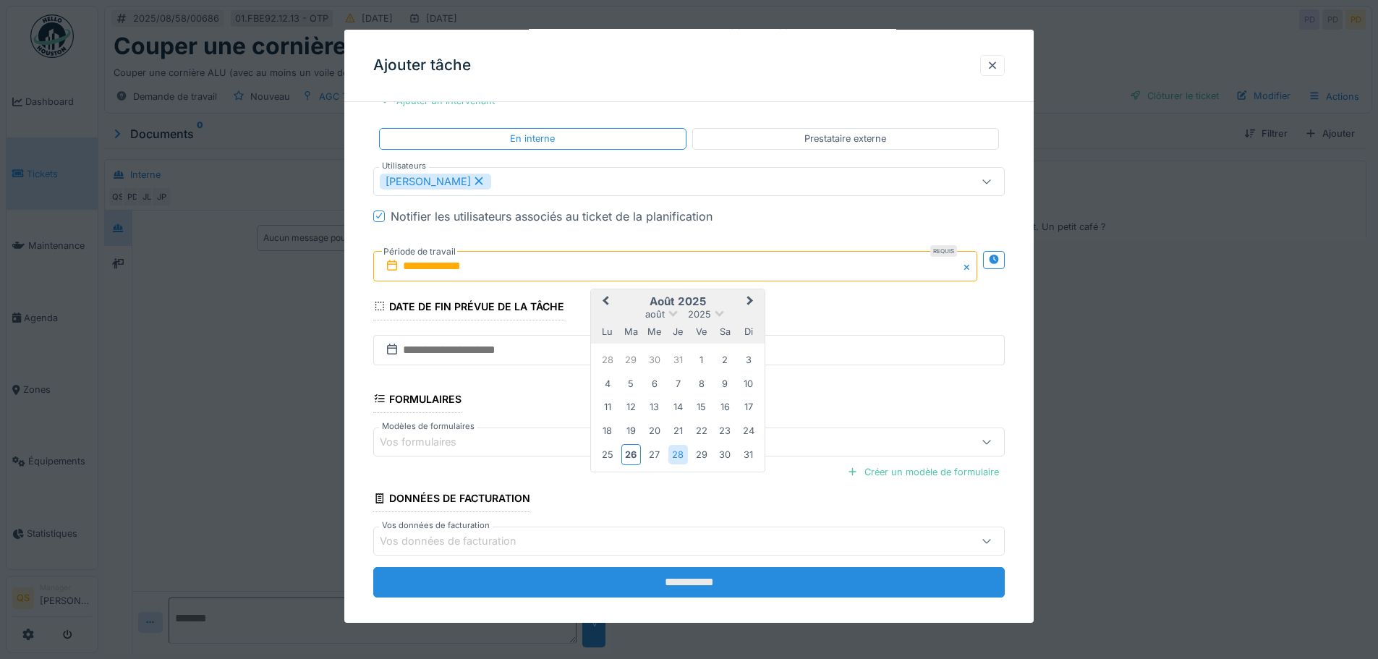
click at [683, 583] on input "**********" at bounding box center [689, 582] width 632 height 30
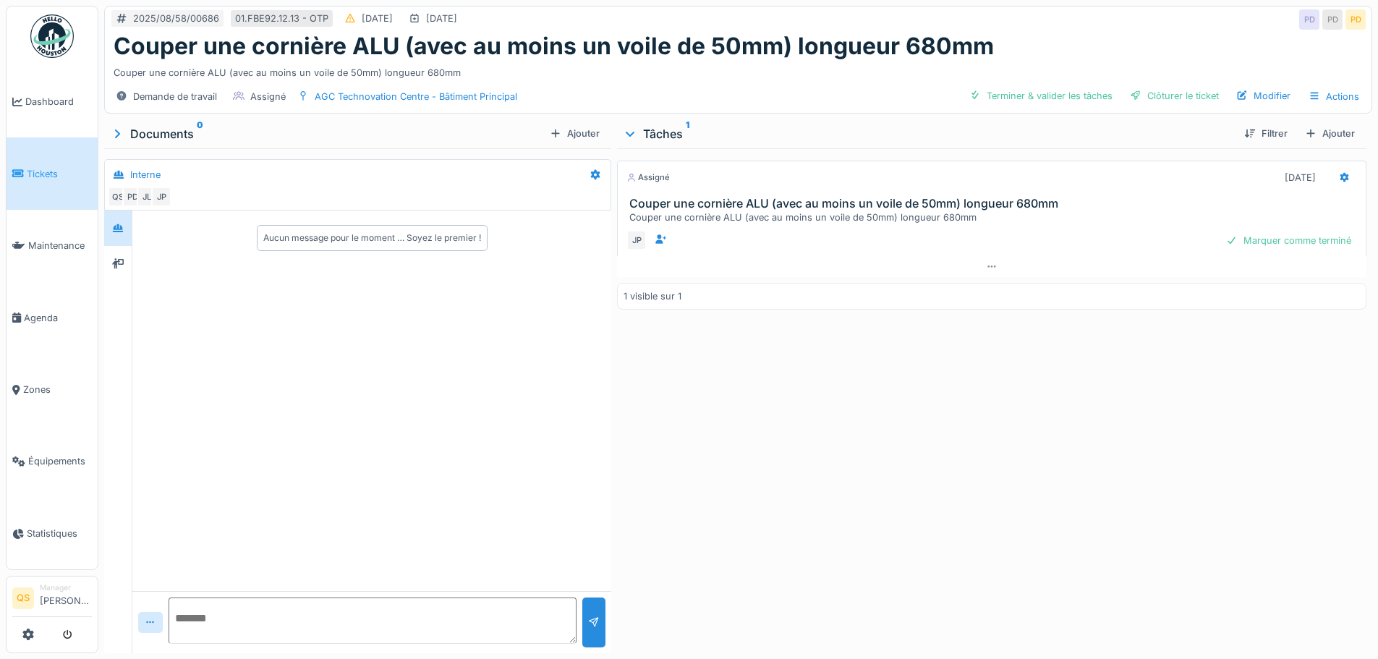
scroll to position [0, 0]
click at [54, 173] on span "Tickets" at bounding box center [59, 174] width 65 height 14
